Goal: Information Seeking & Learning: Learn about a topic

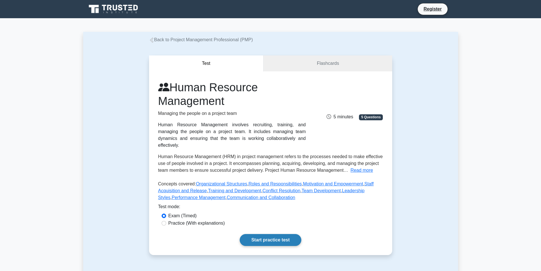
click at [275, 234] on link "Start practice test" at bounding box center [271, 240] width 62 height 12
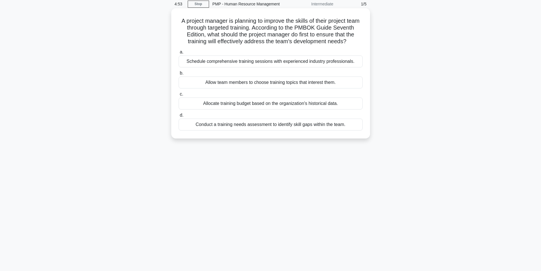
scroll to position [36, 0]
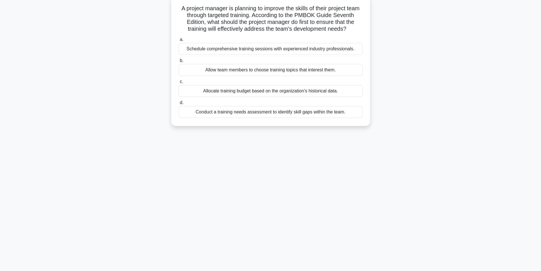
click at [273, 97] on div "Allocate training budget based on the organization's historical data." at bounding box center [271, 91] width 184 height 12
click at [179, 84] on input "c. Allocate training budget based on the organization's historical data." at bounding box center [179, 82] width 0 height 4
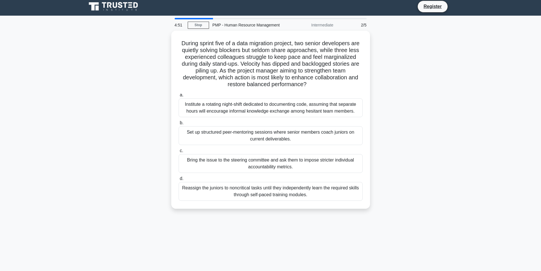
scroll to position [0, 0]
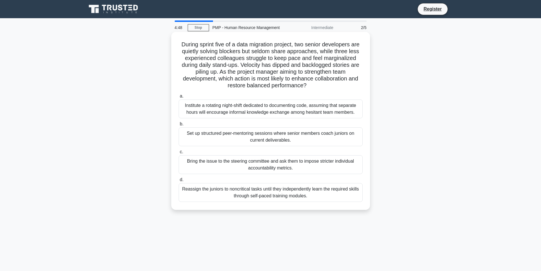
click at [284, 136] on div "Set up structured peer-mentoring sessions where senior members coach juniors on…" at bounding box center [271, 136] width 184 height 19
click at [179, 126] on input "b. Set up structured peer-mentoring sessions where senior members coach juniors…" at bounding box center [179, 124] width 0 height 4
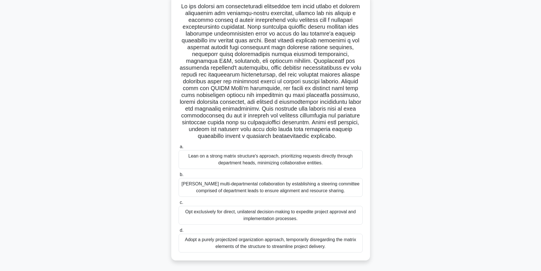
click at [305, 169] on div "Lean on a strong matrix structure's approach, prioritizing requests directly th…" at bounding box center [271, 159] width 184 height 19
click at [179, 149] on input "a. Lean on a strong matrix structure's approach, prioritizing requests directly…" at bounding box center [179, 147] width 0 height 4
